Goal: Register for event/course

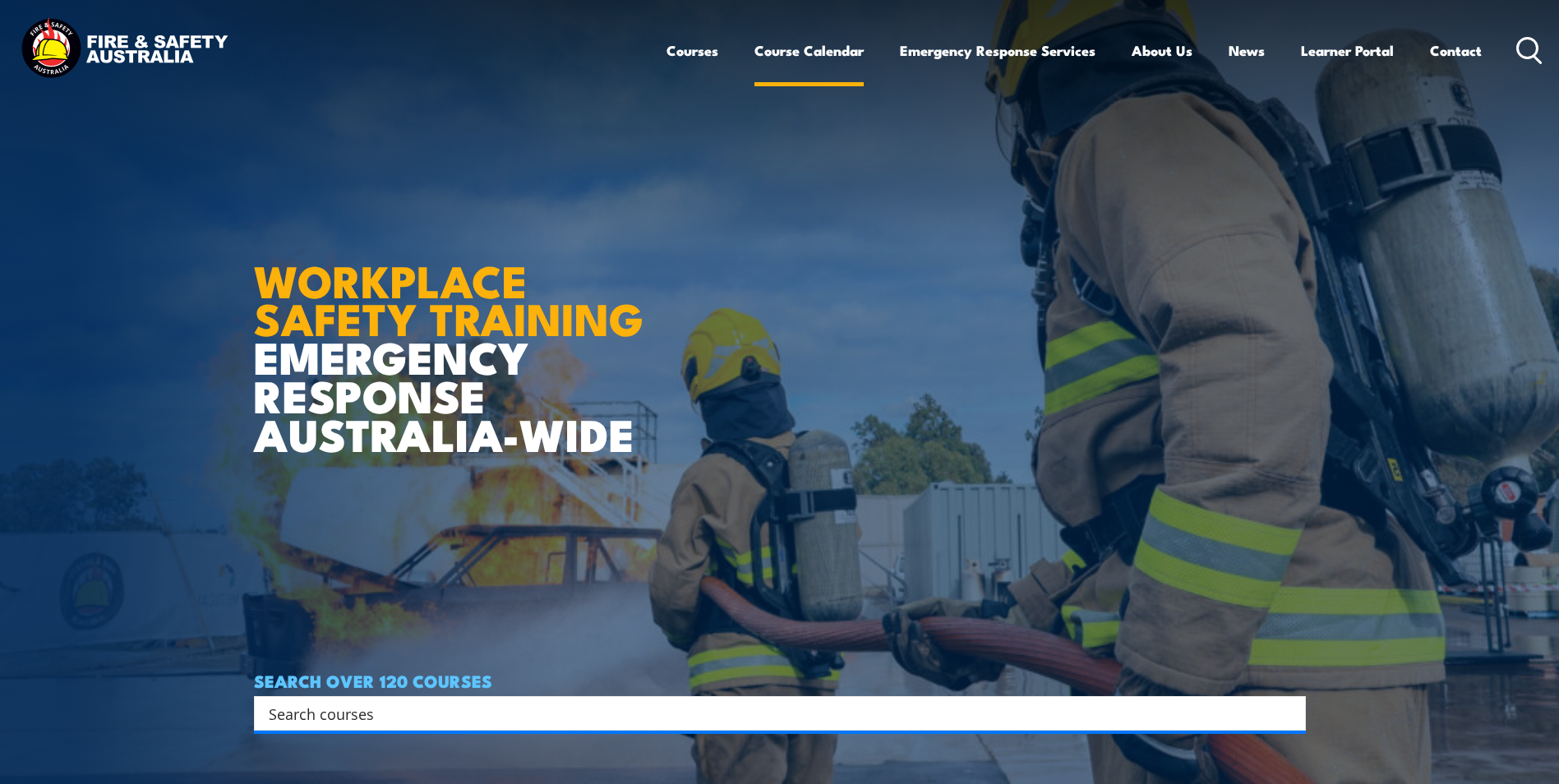
click at [824, 44] on link "Course Calendar" at bounding box center [809, 51] width 109 height 44
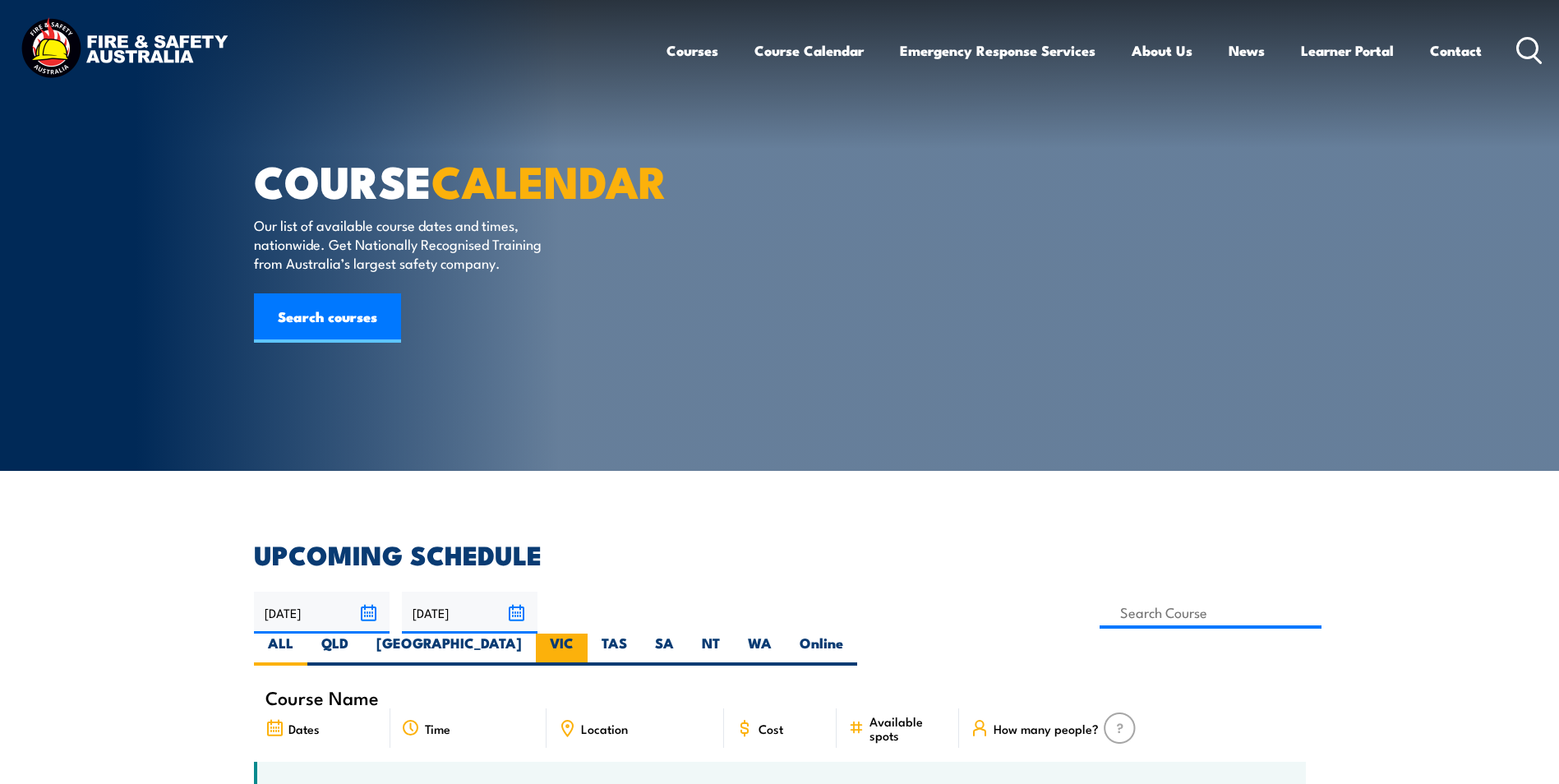
click at [588, 633] on label "VIC" at bounding box center [561, 649] width 51 height 32
click at [585, 633] on input "VIC" at bounding box center [579, 638] width 10 height 10
radio input "true"
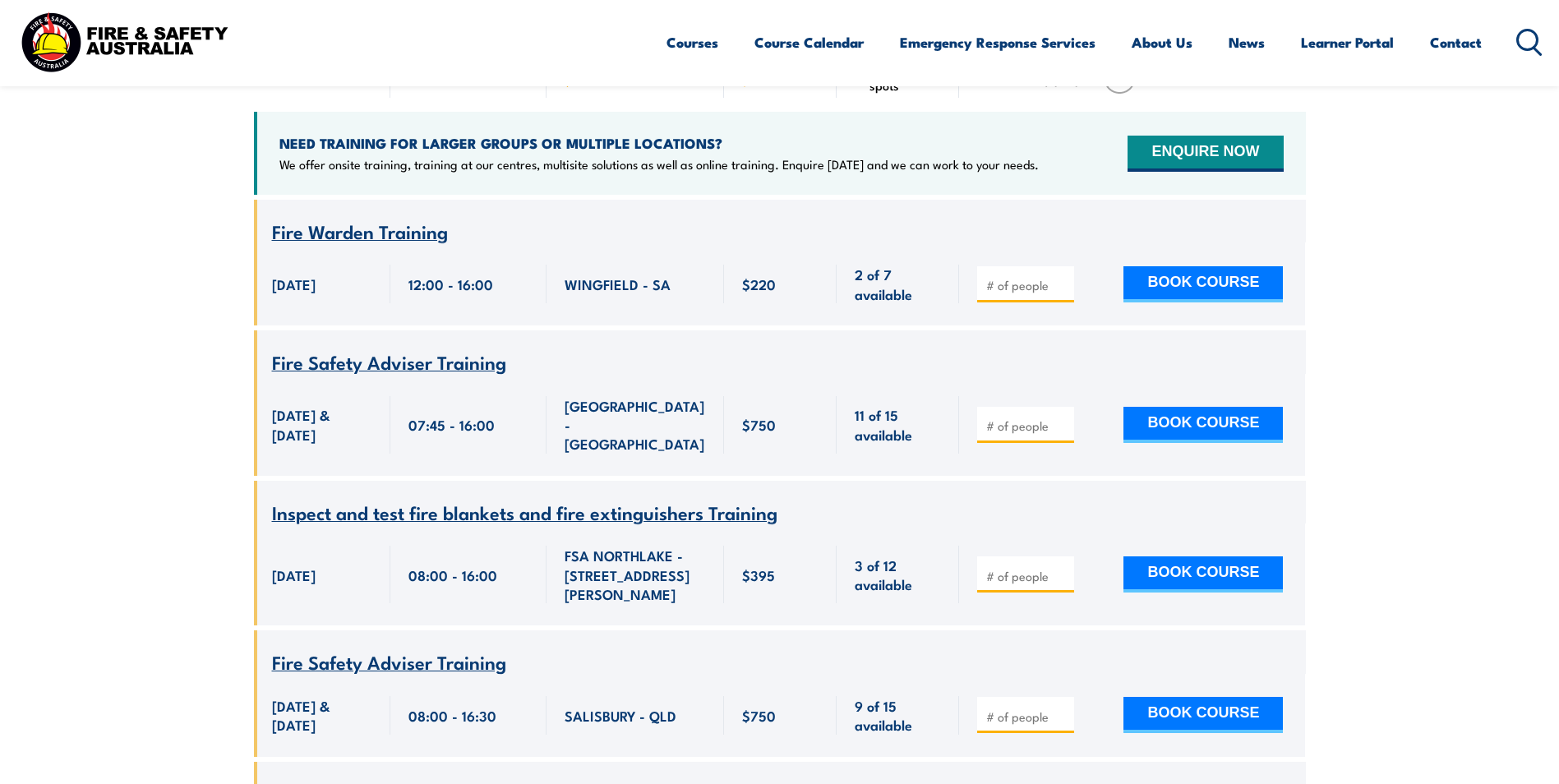
scroll to position [658, 0]
